Goal: Task Accomplishment & Management: Use online tool/utility

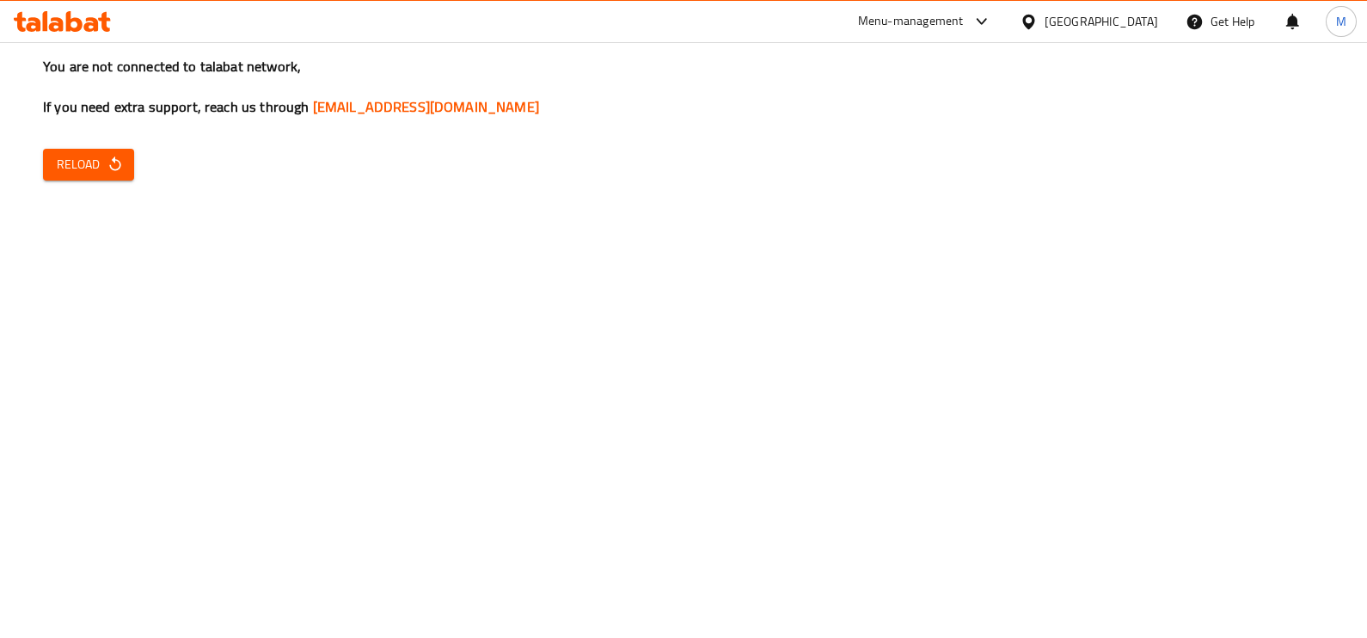
click at [32, 163] on div "You are not connected to talabat network, If you need extra support, reach us t…" at bounding box center [683, 319] width 1367 height 638
click at [99, 181] on div "You are not connected to talabat network, If you need extra support, reach us t…" at bounding box center [683, 319] width 1367 height 638
click at [101, 166] on span "Reload" at bounding box center [89, 164] width 64 height 21
click at [79, 165] on span "Reload" at bounding box center [89, 164] width 64 height 21
